Goal: Task Accomplishment & Management: Manage account settings

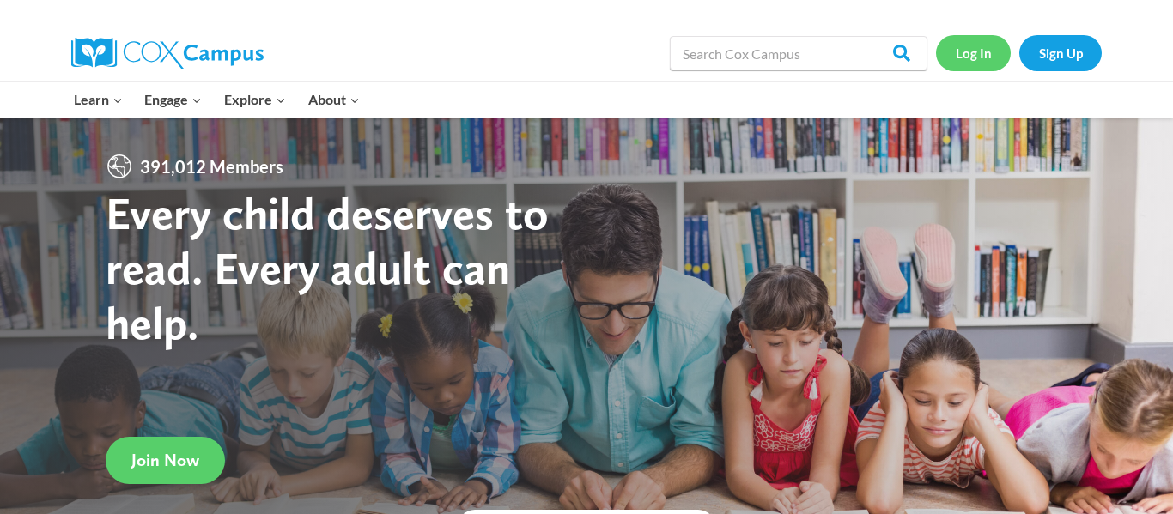
click at [977, 50] on link "Log In" at bounding box center [973, 52] width 75 height 35
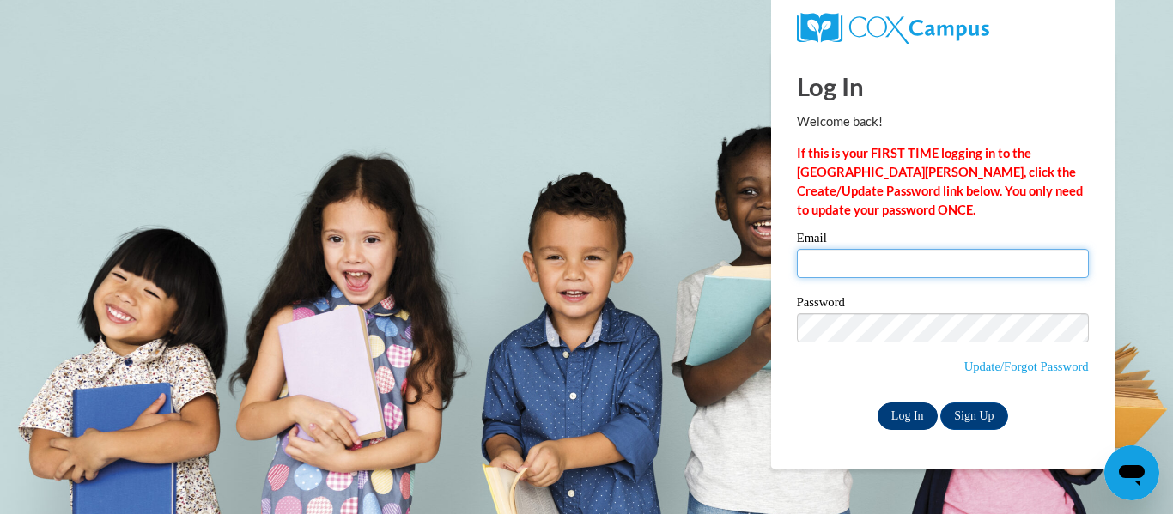
type input "kcurry@lomira.k12.wi.us"
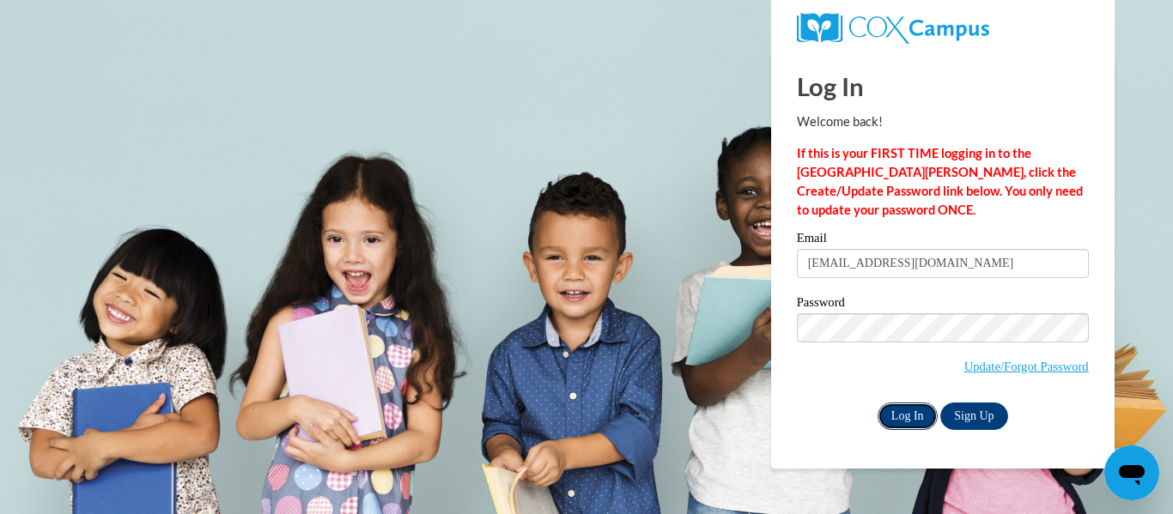
click at [902, 420] on input "Log In" at bounding box center [907, 416] width 60 height 27
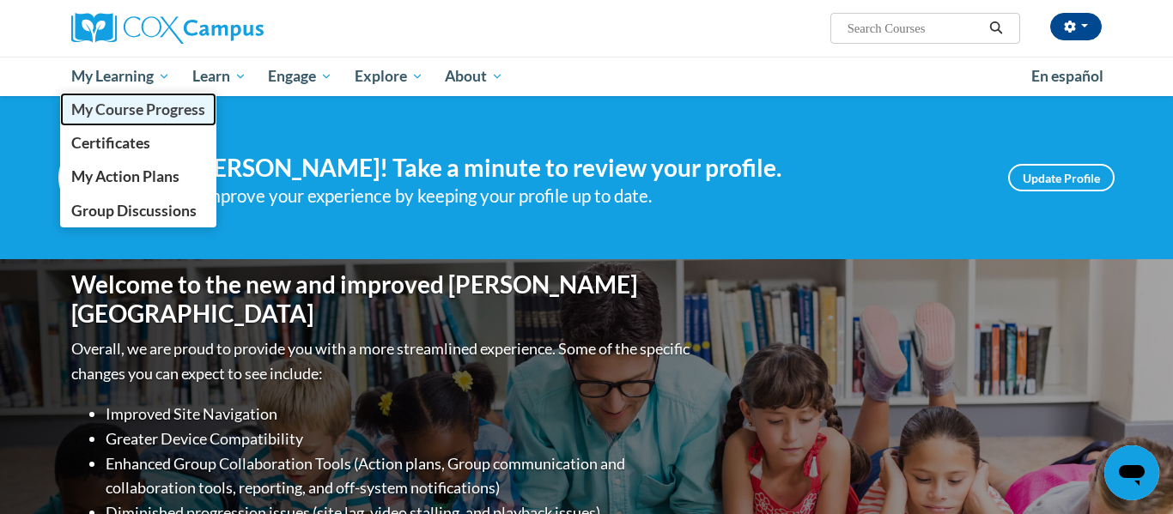
click at [151, 112] on span "My Course Progress" at bounding box center [138, 109] width 134 height 18
